Goal: Transaction & Acquisition: Subscribe to service/newsletter

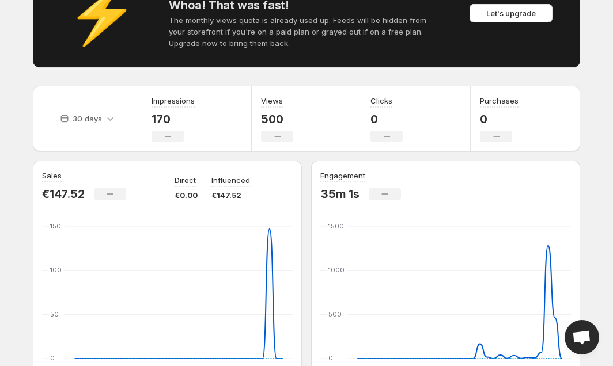
scroll to position [93, 0]
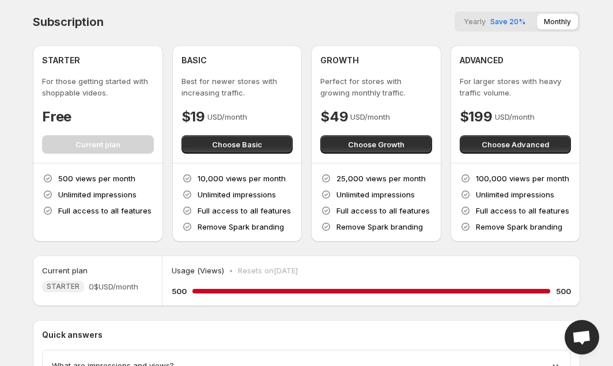
click at [490, 21] on button "Yearly Save 20%" at bounding box center [493, 22] width 75 height 16
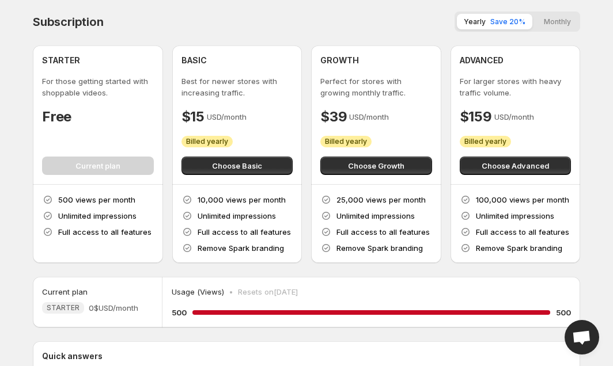
click at [564, 17] on button "Monthly" at bounding box center [557, 22] width 41 height 16
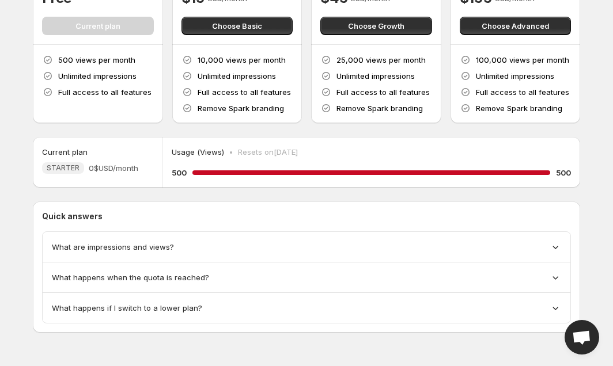
scroll to position [119, 0]
click at [264, 244] on div "What are impressions and views?" at bounding box center [306, 247] width 509 height 12
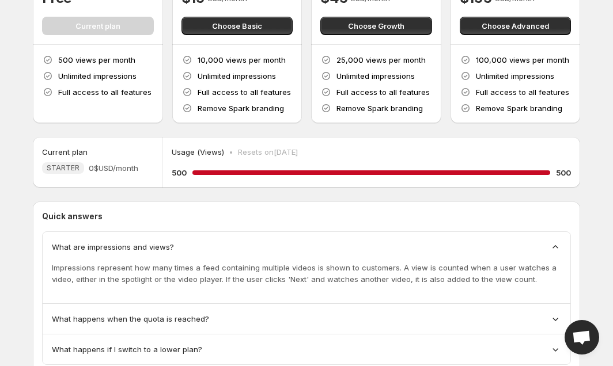
click at [267, 248] on div "What are impressions and views?" at bounding box center [306, 247] width 509 height 12
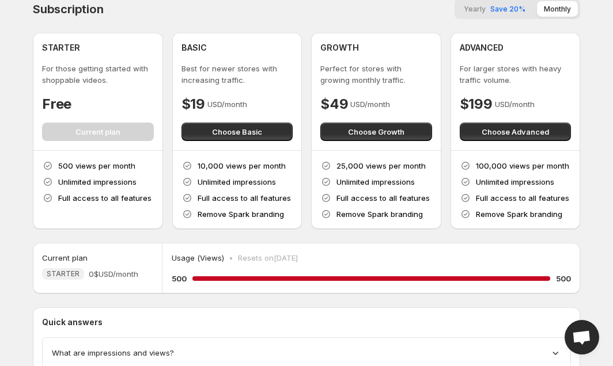
scroll to position [2, 0]
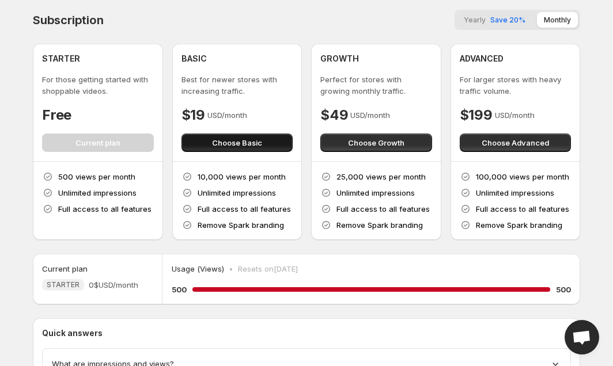
click at [238, 142] on span "Choose Basic" at bounding box center [237, 143] width 50 height 12
